Goal: Task Accomplishment & Management: Use online tool/utility

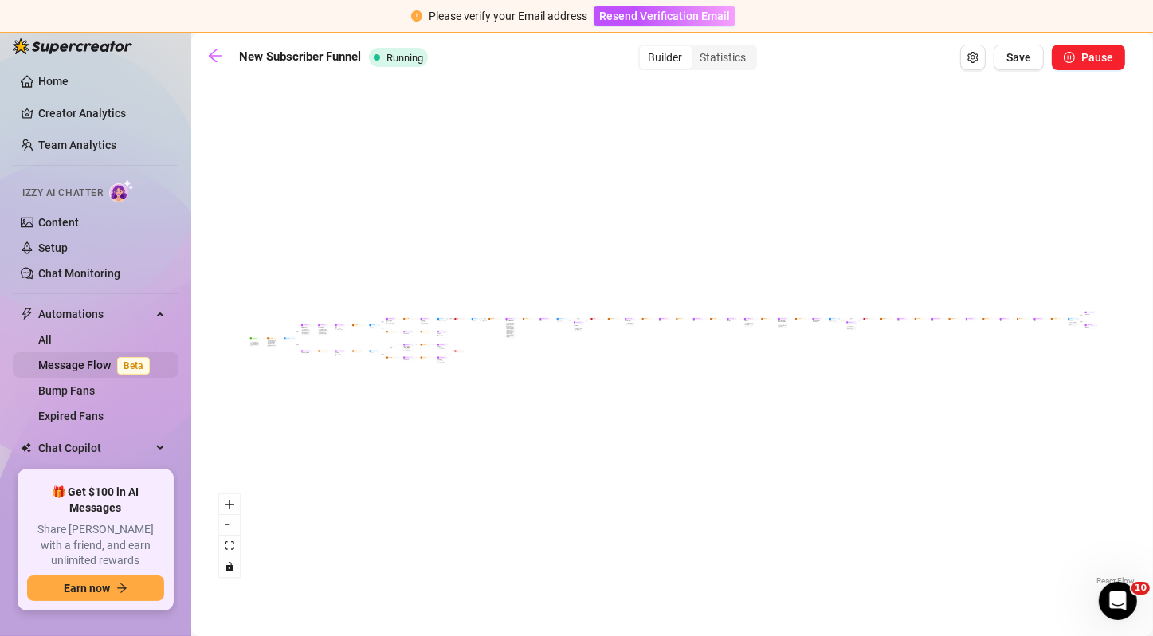
click at [98, 371] on link "Message Flow Beta" at bounding box center [97, 365] width 118 height 13
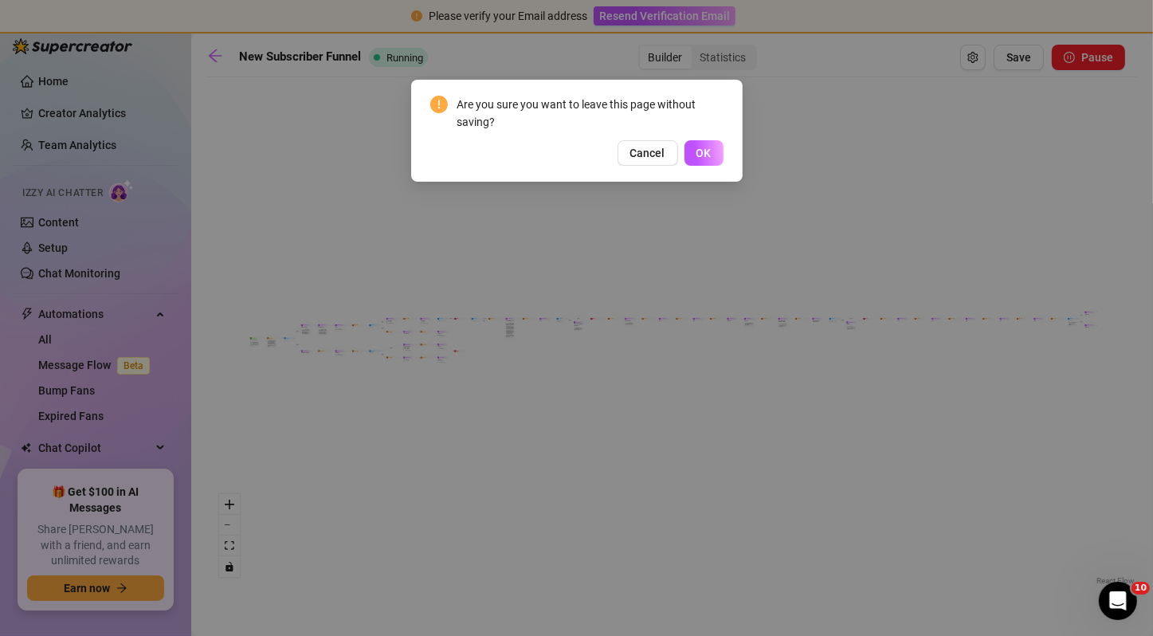
click at [687, 166] on div "Are you sure you want to leave this page without saving? Cancel OK" at bounding box center [577, 131] width 332 height 102
click at [699, 154] on span "OK" at bounding box center [704, 153] width 15 height 13
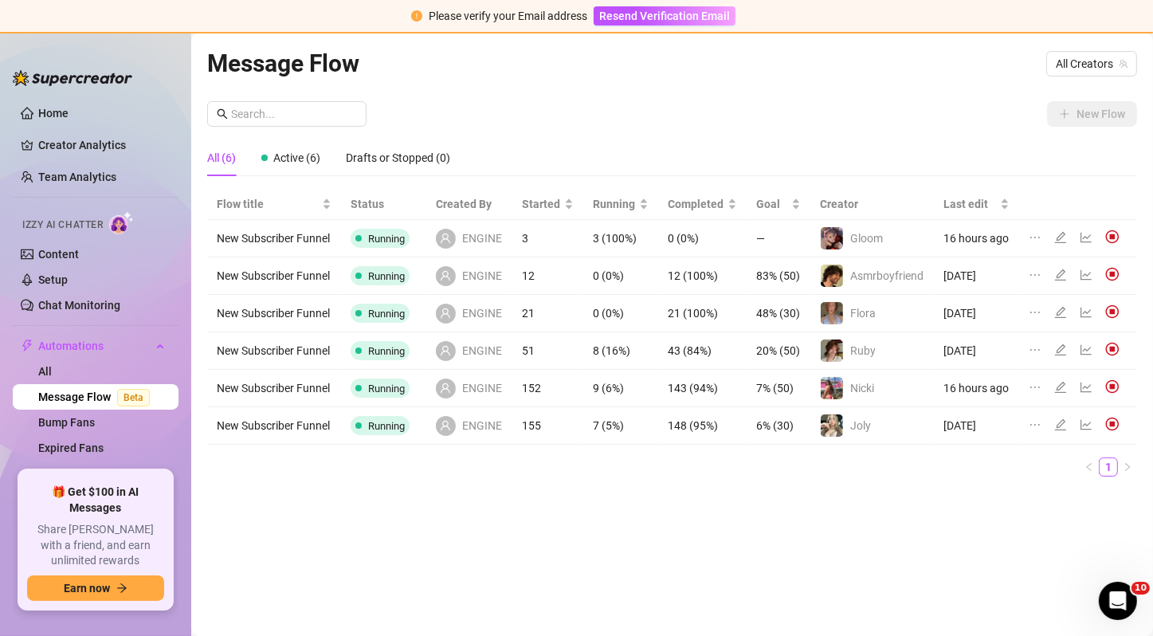
click at [902, 388] on td "Nicki" at bounding box center [873, 388] width 124 height 37
click at [1088, 386] on icon "line-chart" at bounding box center [1087, 388] width 11 height 10
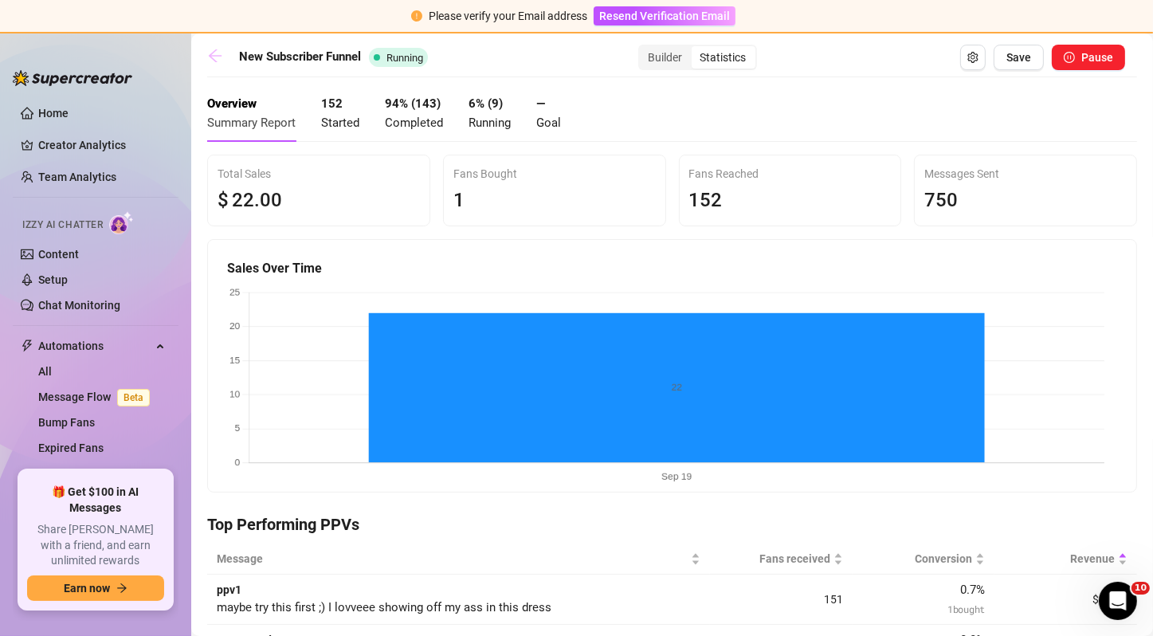
click at [230, 49] on link at bounding box center [219, 57] width 24 height 19
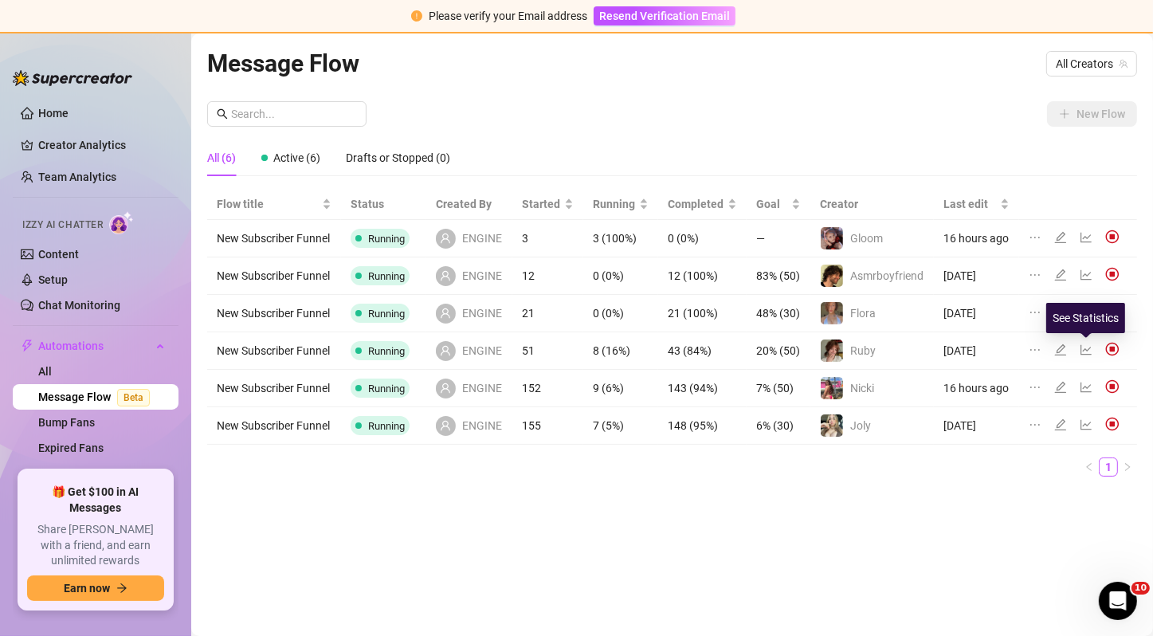
click at [1083, 351] on icon "line-chart" at bounding box center [1086, 350] width 13 height 13
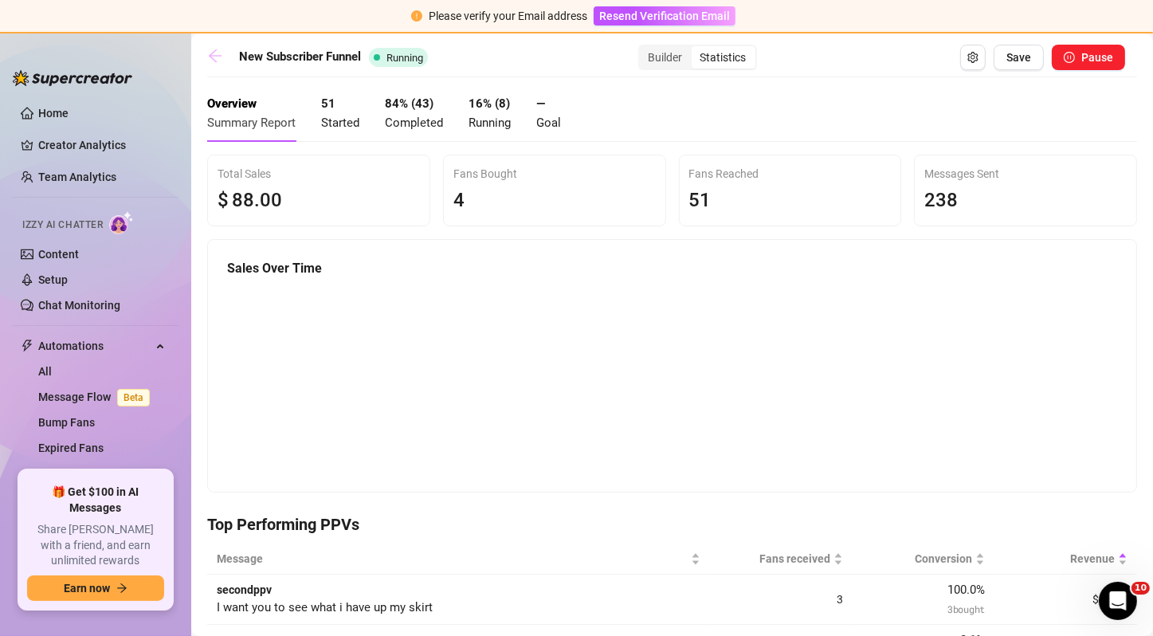
click at [224, 51] on link at bounding box center [219, 57] width 24 height 19
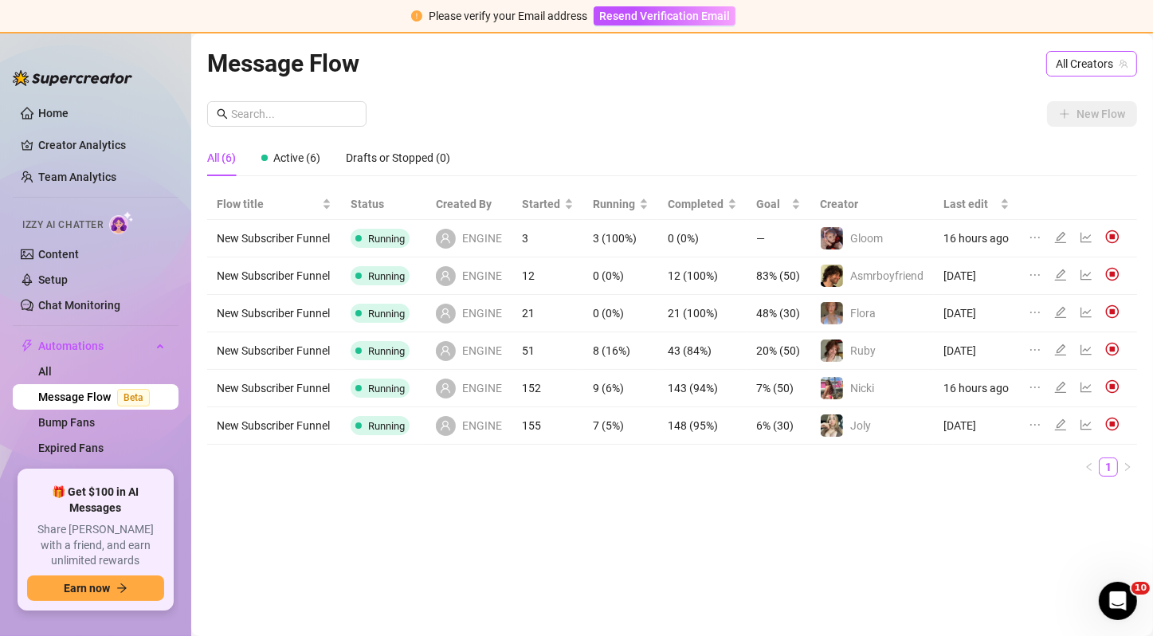
click at [1067, 60] on span "All Creators" at bounding box center [1092, 64] width 72 height 24
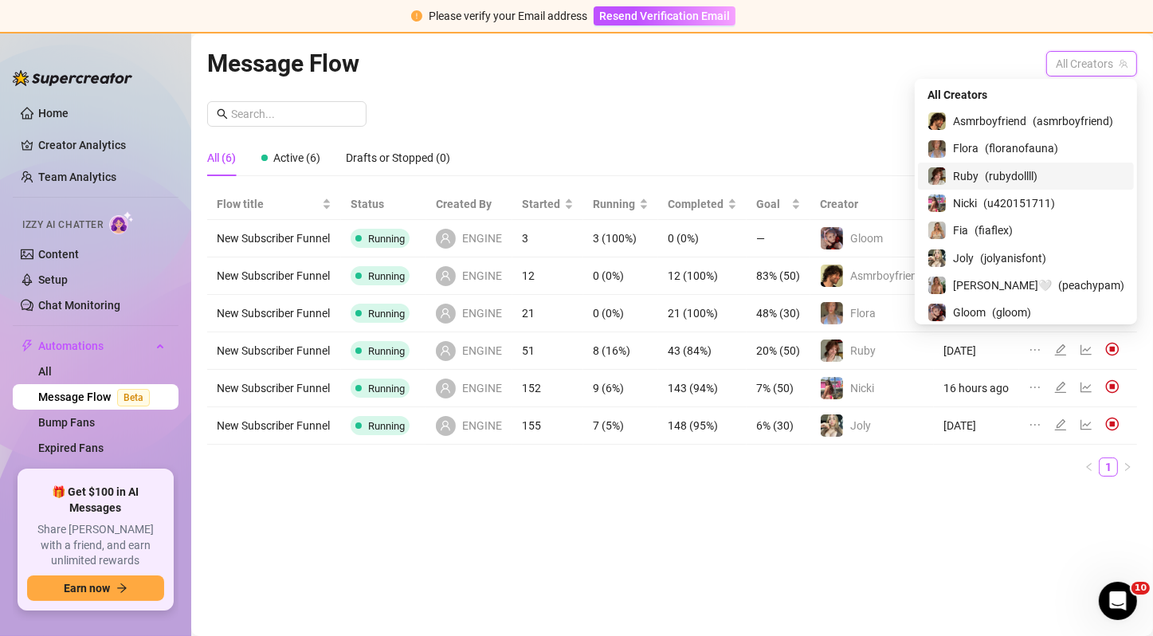
click at [1019, 179] on span "( rubydollll )" at bounding box center [1011, 176] width 53 height 18
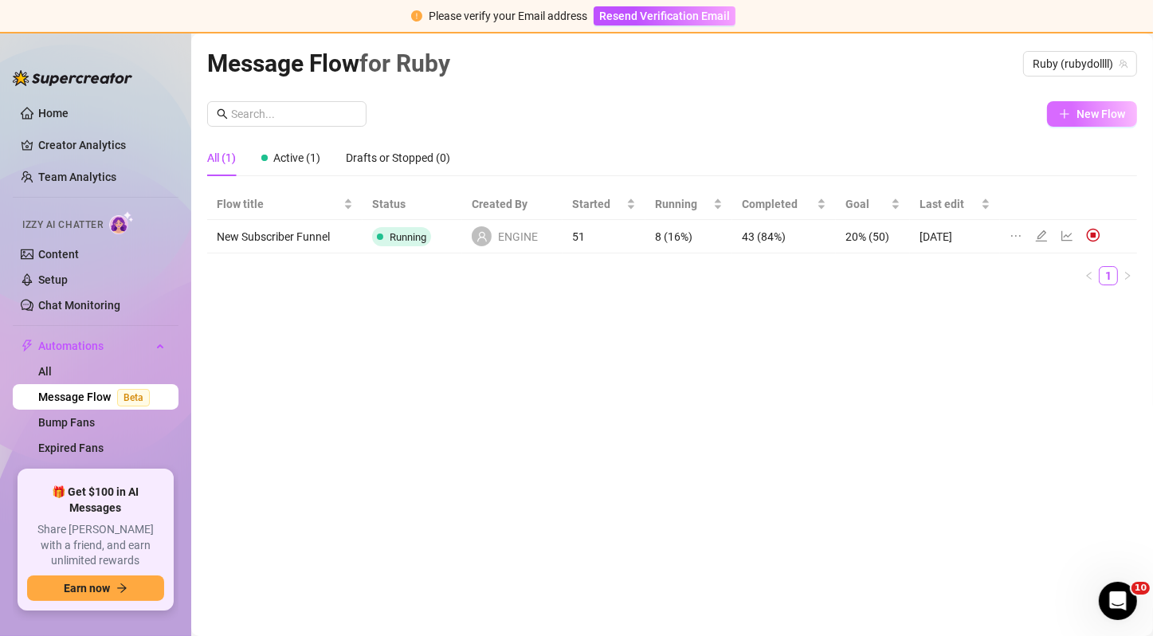
click at [1077, 118] on span "New Flow" at bounding box center [1101, 114] width 49 height 13
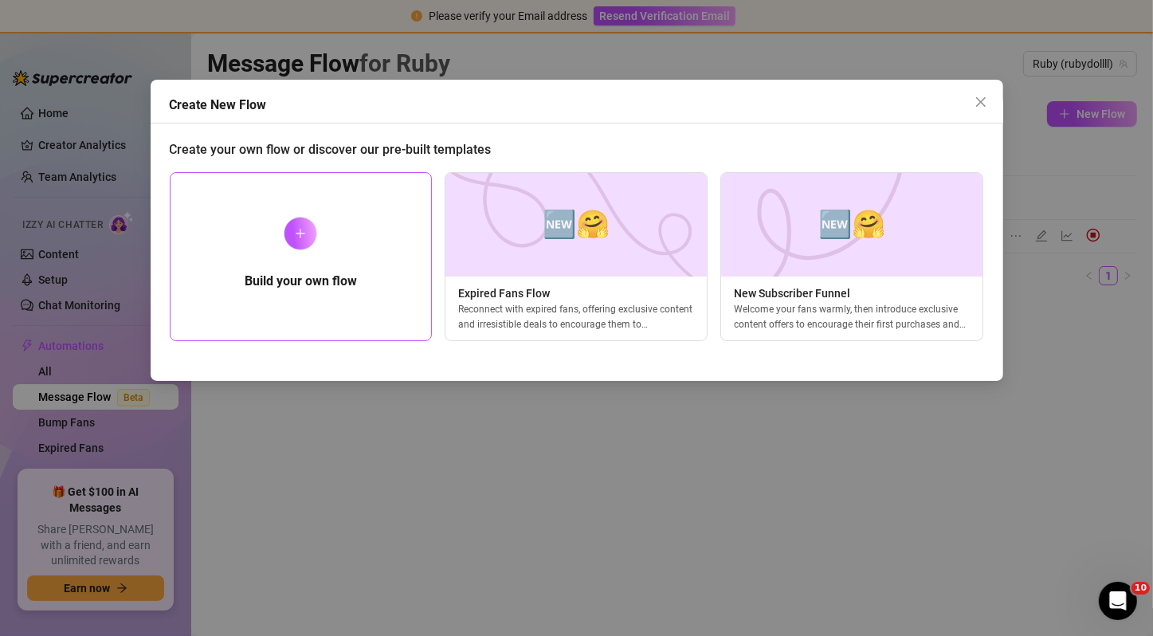
click at [350, 285] on h5 "Build your own flow" at bounding box center [301, 281] width 112 height 19
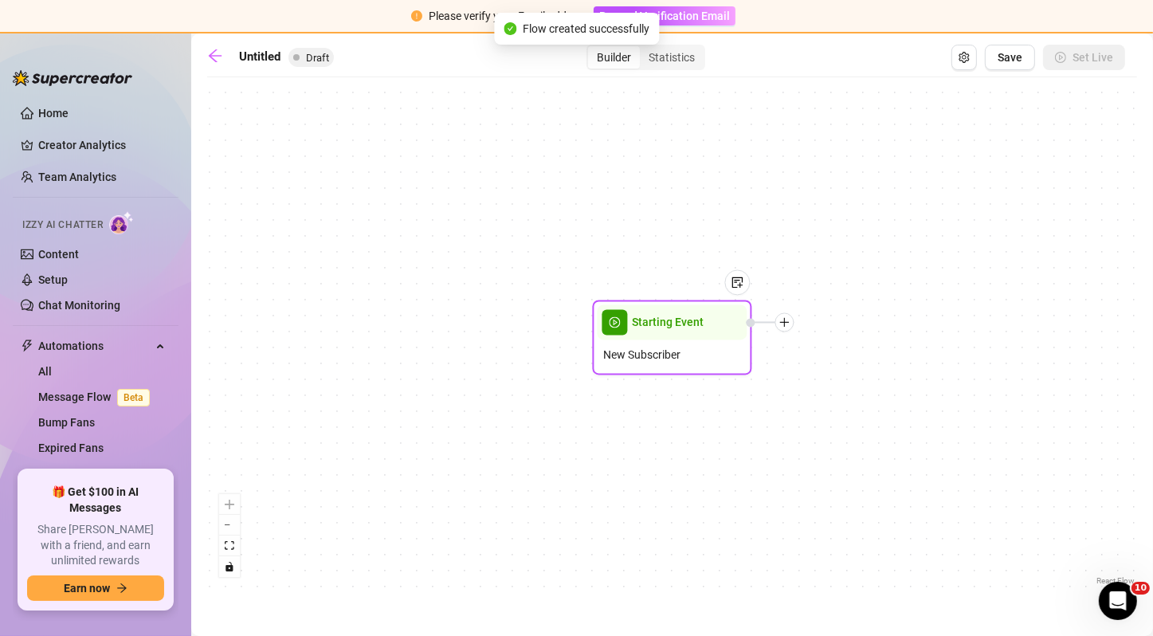
click at [640, 342] on div "New Subscriber" at bounding box center [673, 355] width 150 height 30
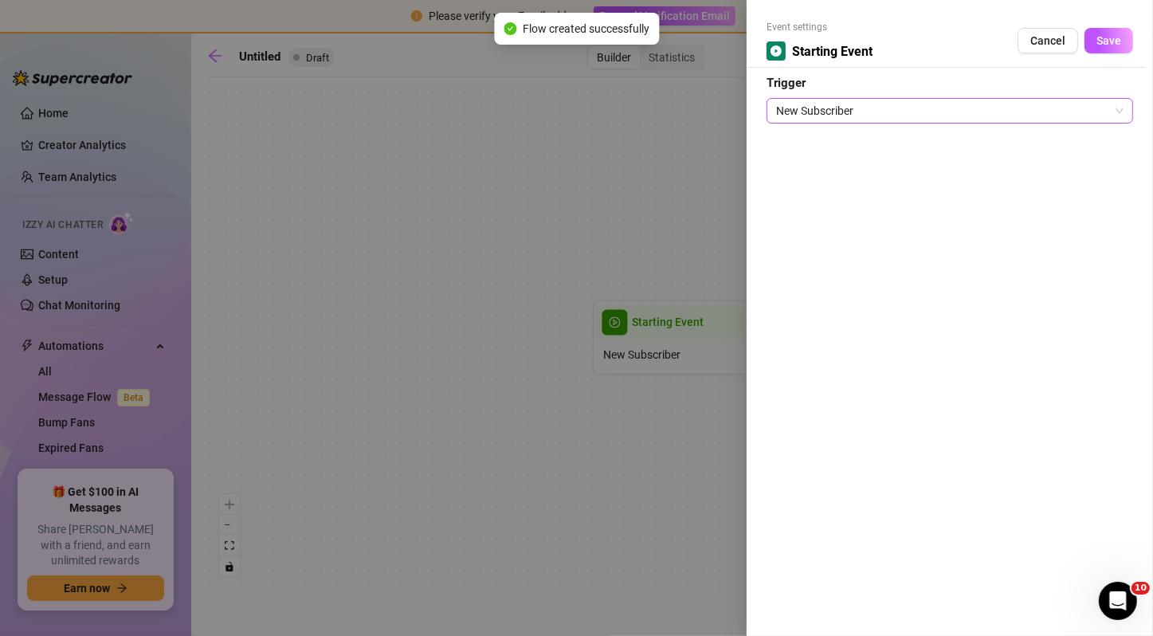
click at [841, 99] on span "New Subscriber" at bounding box center [950, 111] width 348 height 24
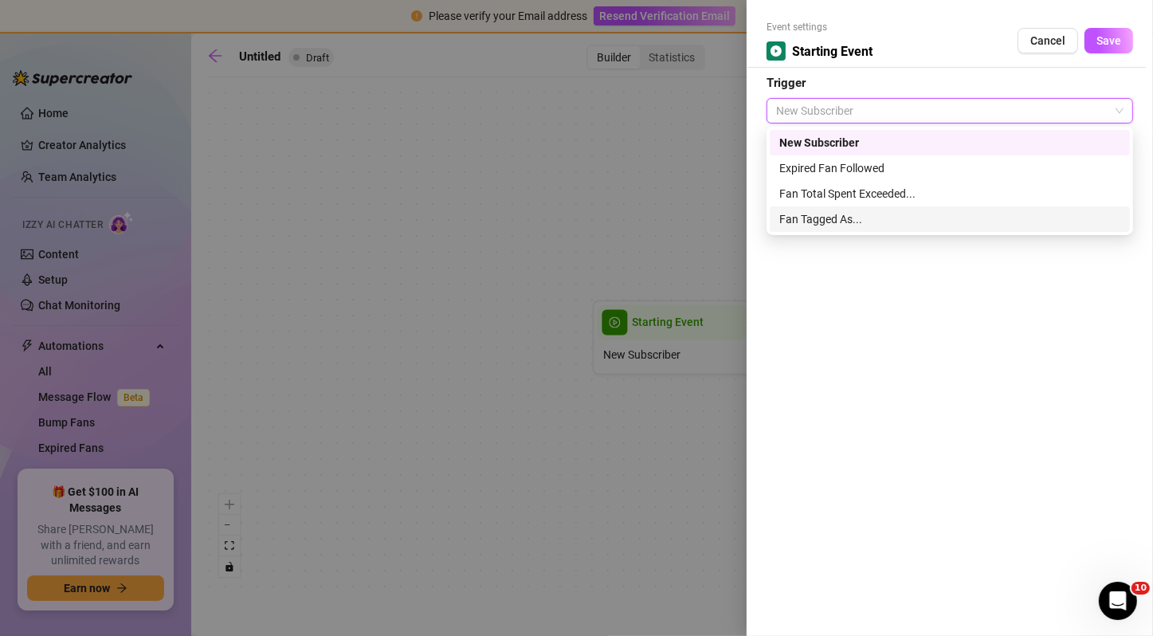
click at [890, 218] on div "Fan Tagged As..." at bounding box center [950, 219] width 341 height 18
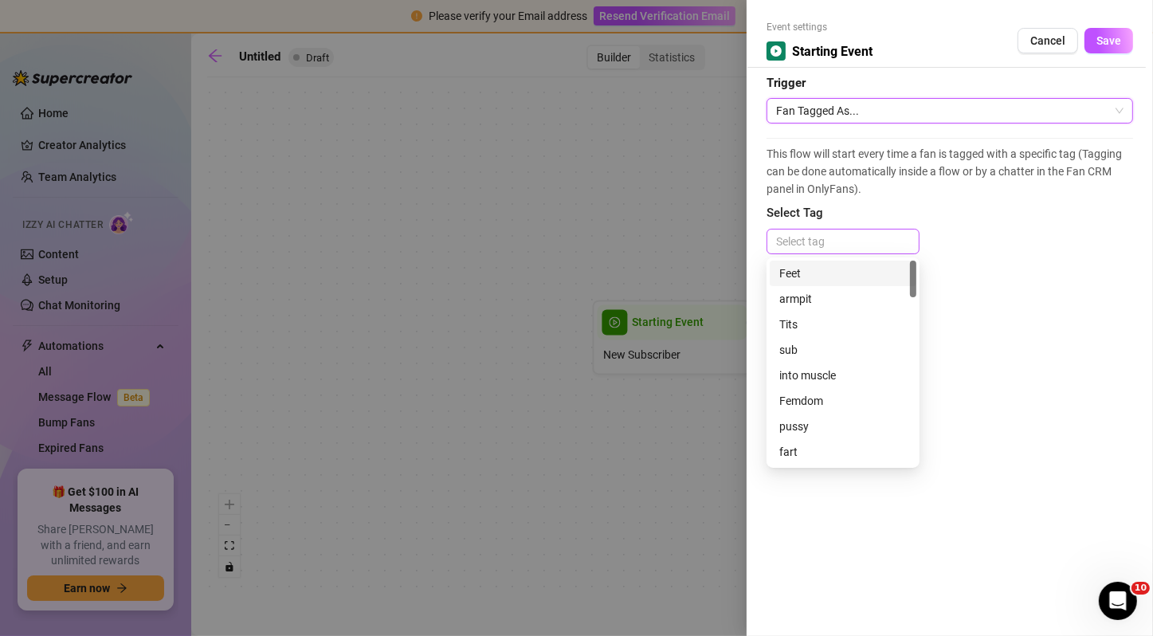
click at [873, 238] on div at bounding box center [843, 241] width 147 height 22
click at [1037, 42] on span "Cancel" at bounding box center [1048, 40] width 35 height 13
